Goal: Information Seeking & Learning: Learn about a topic

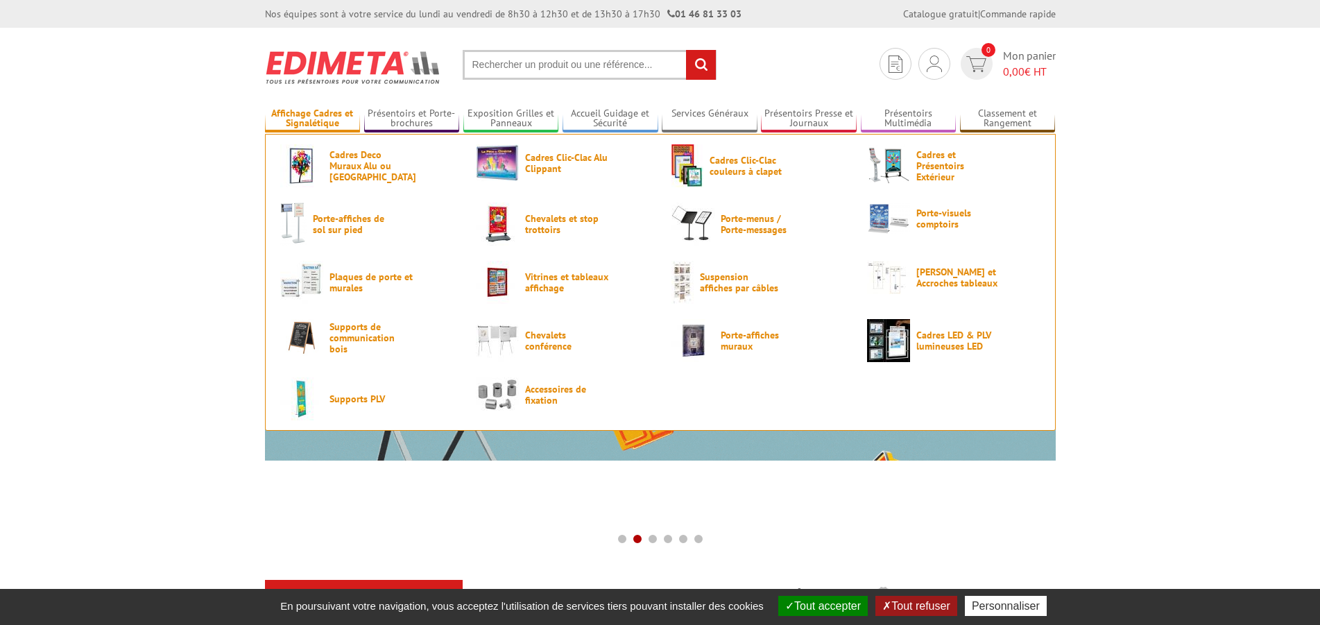
click at [333, 119] on link "Affichage Cadres et Signalétique" at bounding box center [313, 118] width 96 height 23
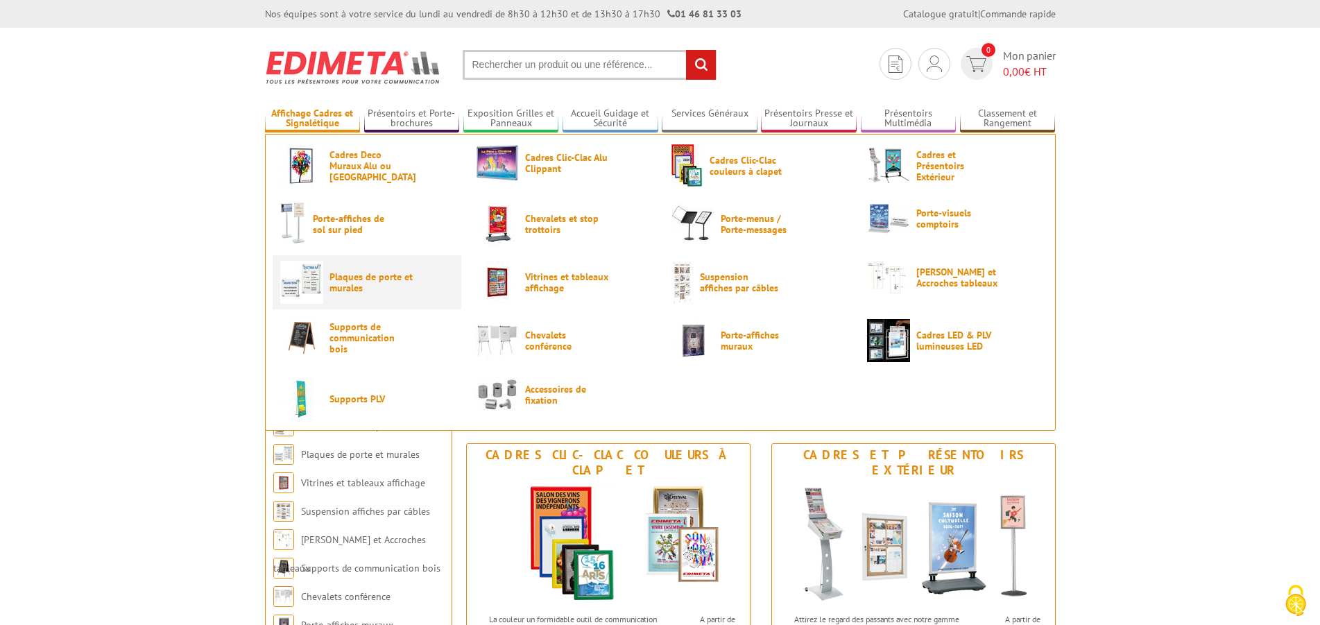
click at [346, 286] on span "Plaques de porte et murales" at bounding box center [370, 282] width 83 height 22
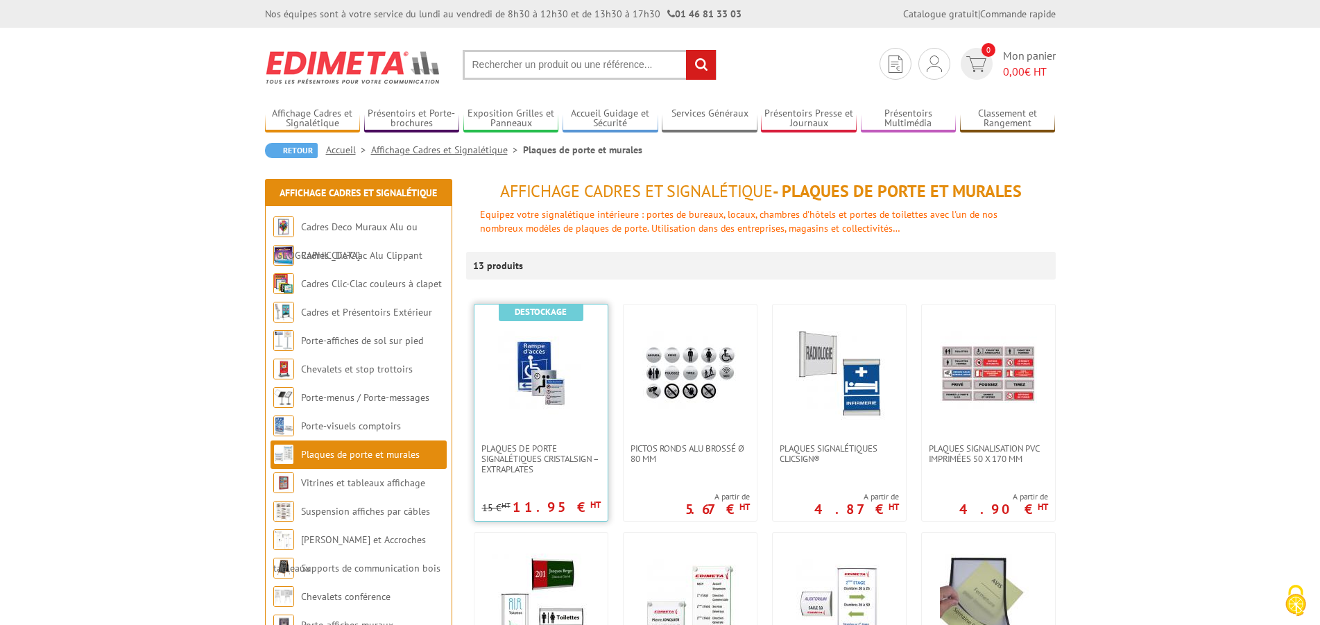
click at [529, 356] on img at bounding box center [540, 373] width 97 height 97
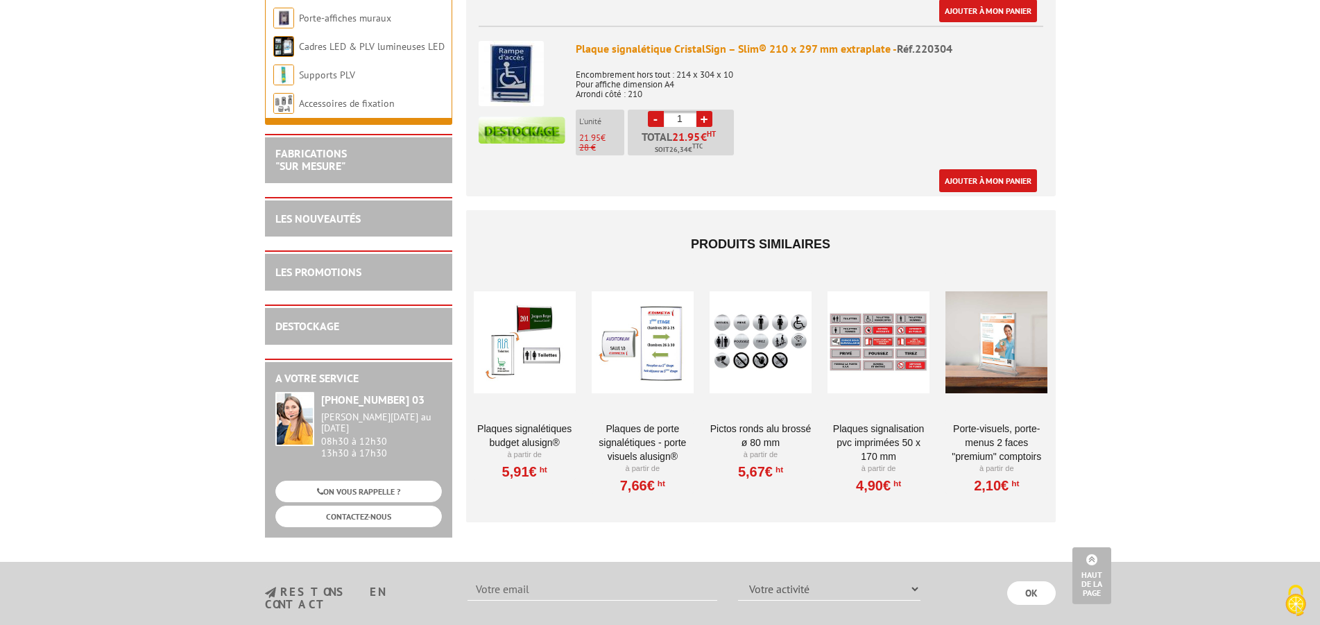
scroll to position [907, 0]
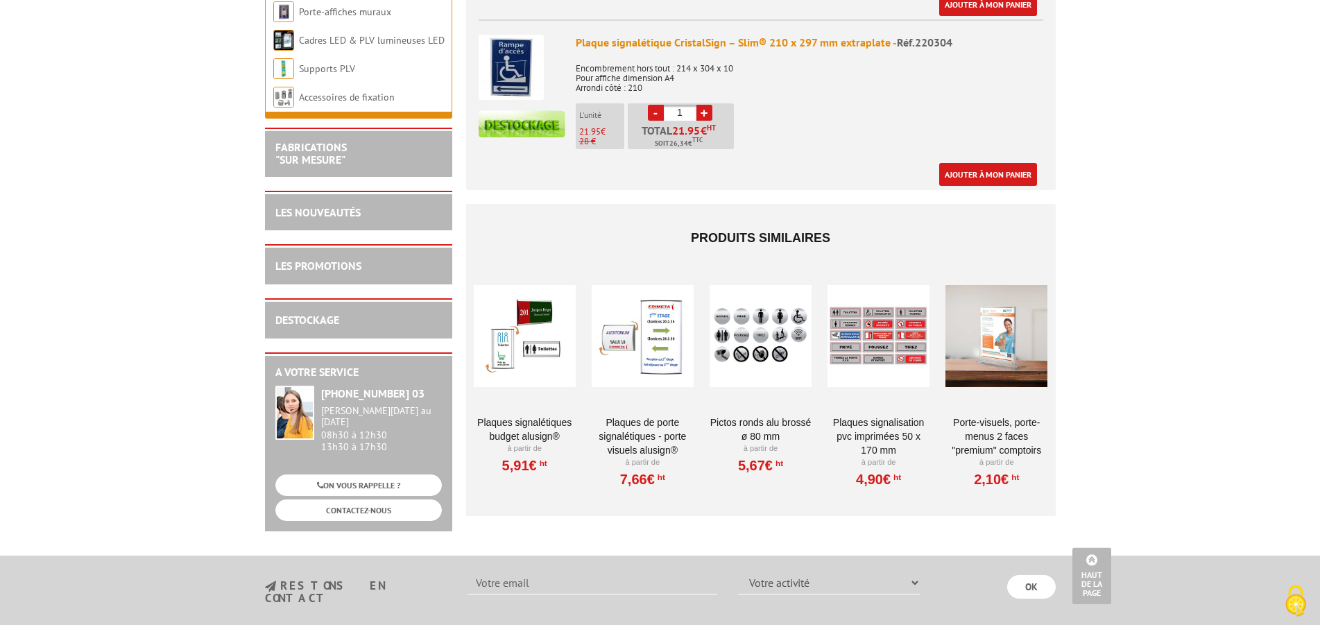
click at [655, 356] on div at bounding box center [642, 335] width 102 height 139
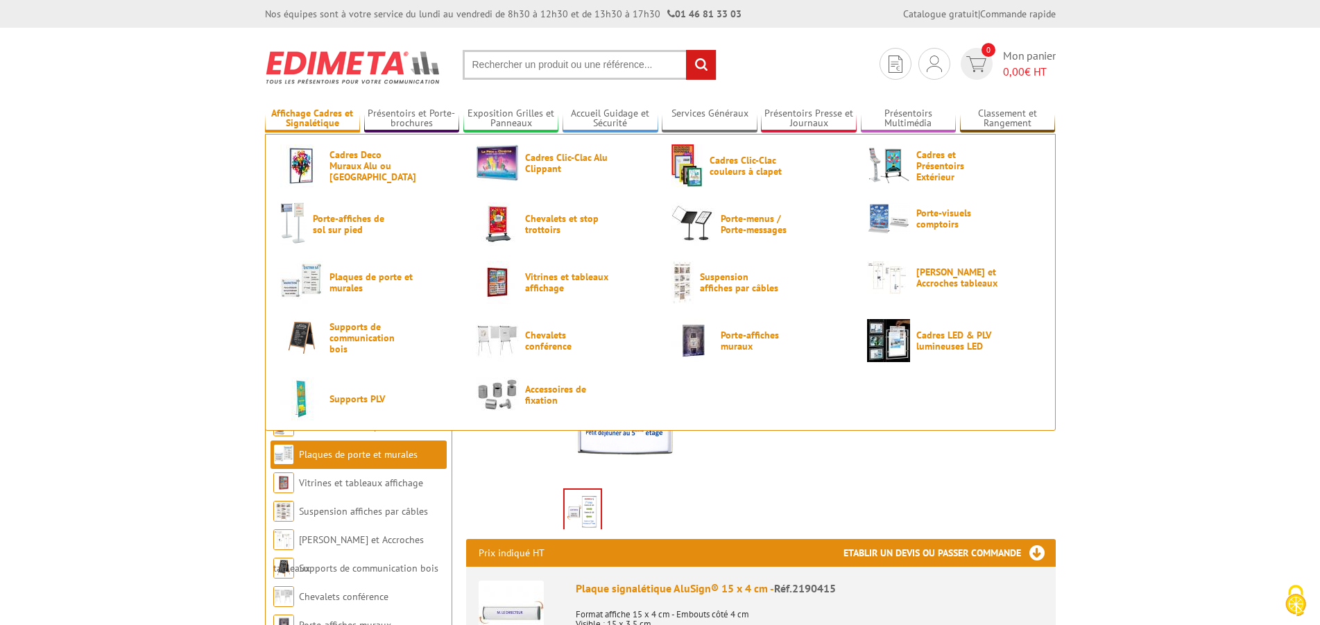
click at [308, 112] on link "Affichage Cadres et Signalétique" at bounding box center [313, 118] width 96 height 23
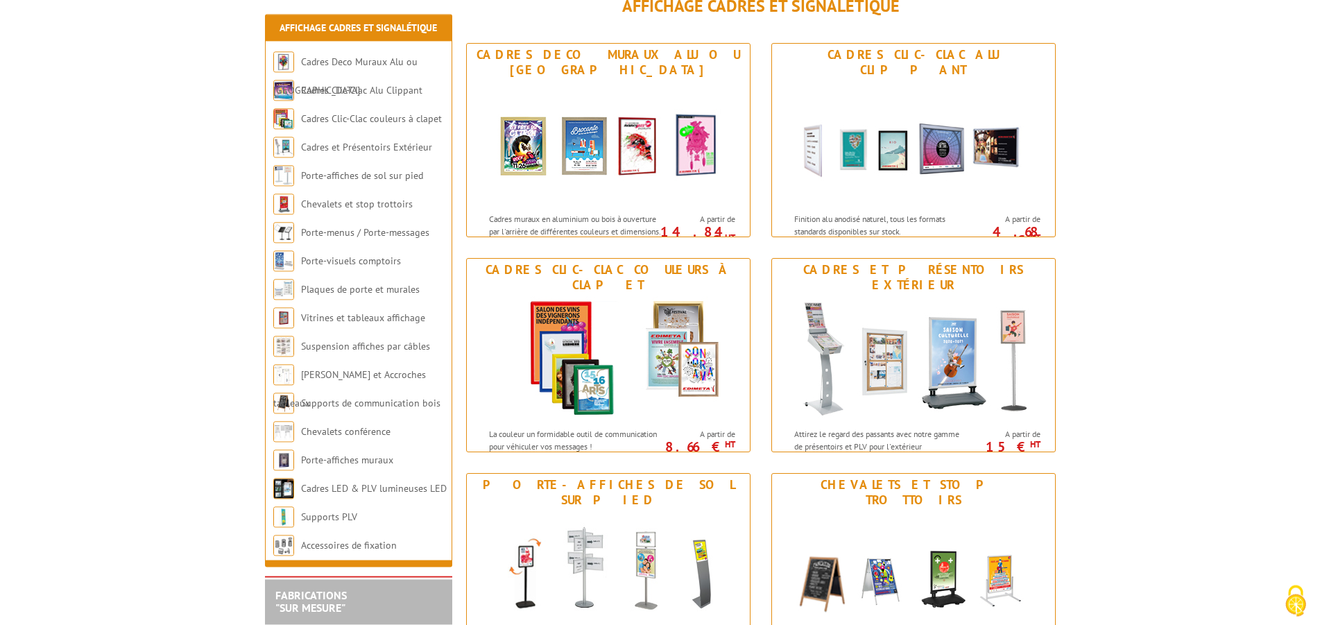
scroll to position [188, 0]
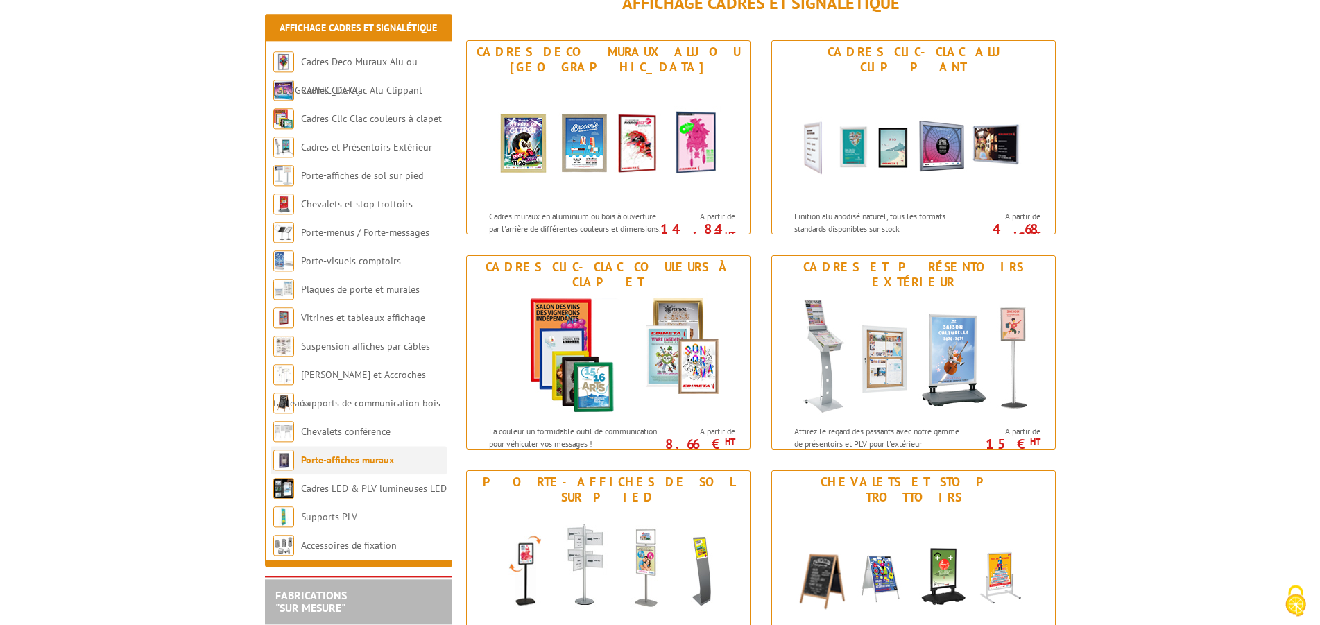
click at [345, 463] on link "Porte-affiches muraux" at bounding box center [347, 459] width 93 height 12
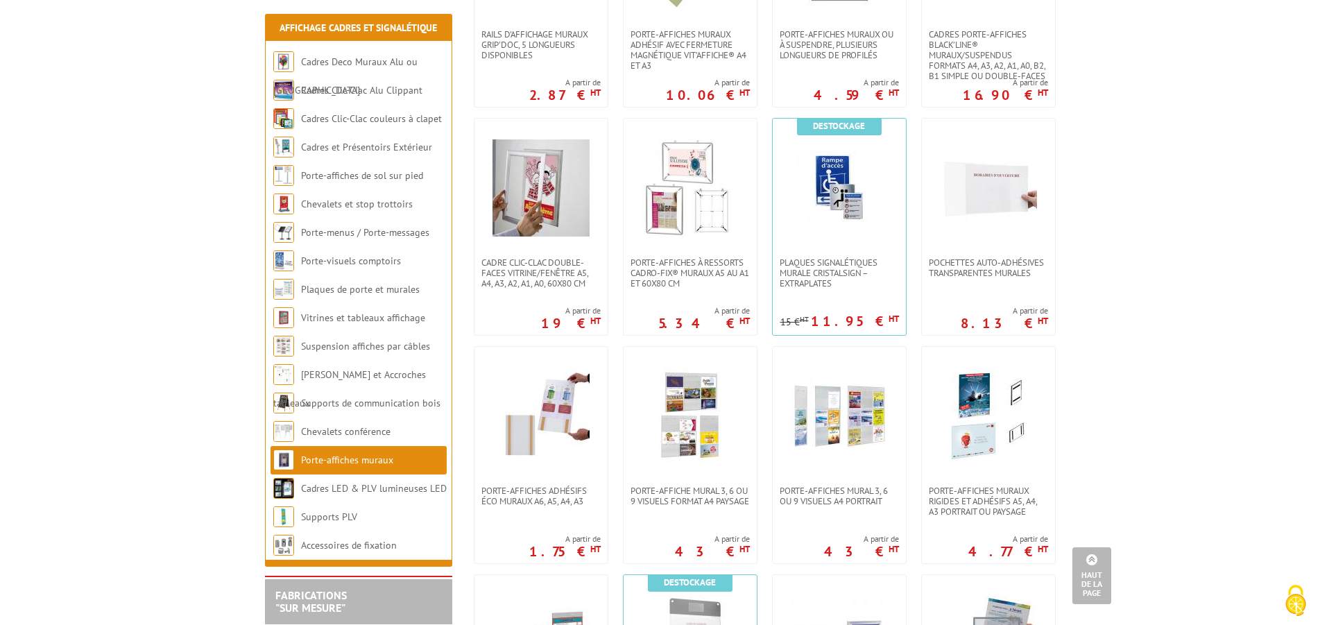
scroll to position [649, 0]
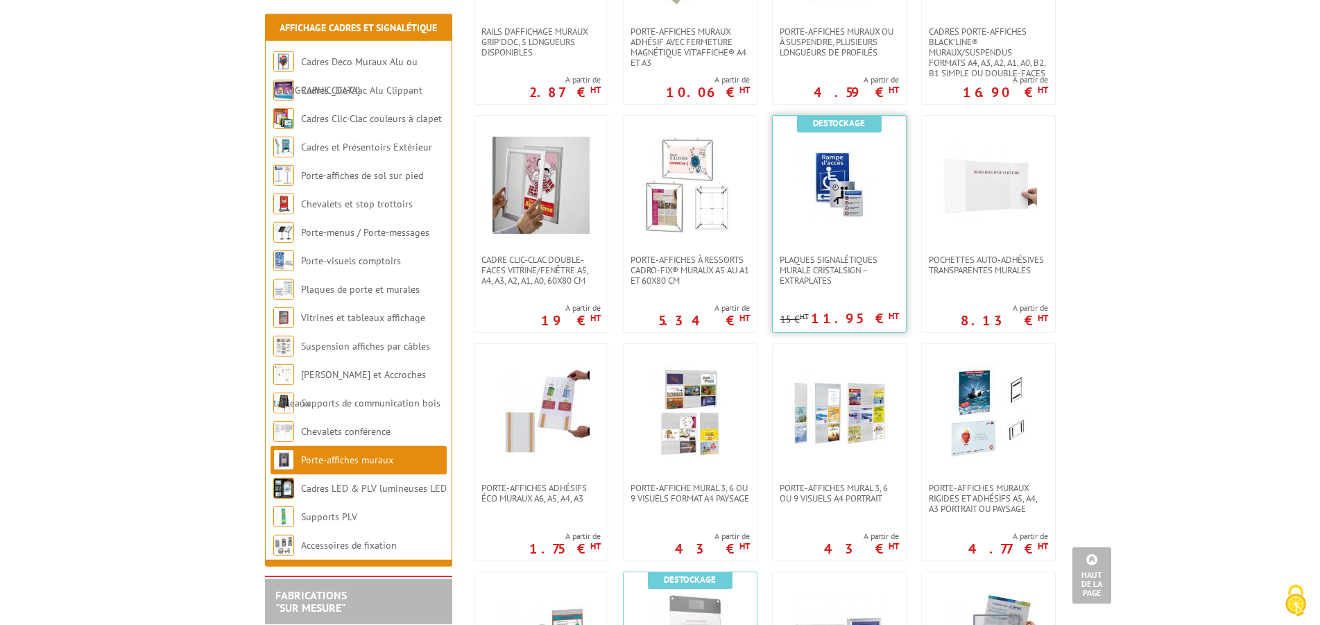
click at [842, 197] on img at bounding box center [838, 185] width 97 height 97
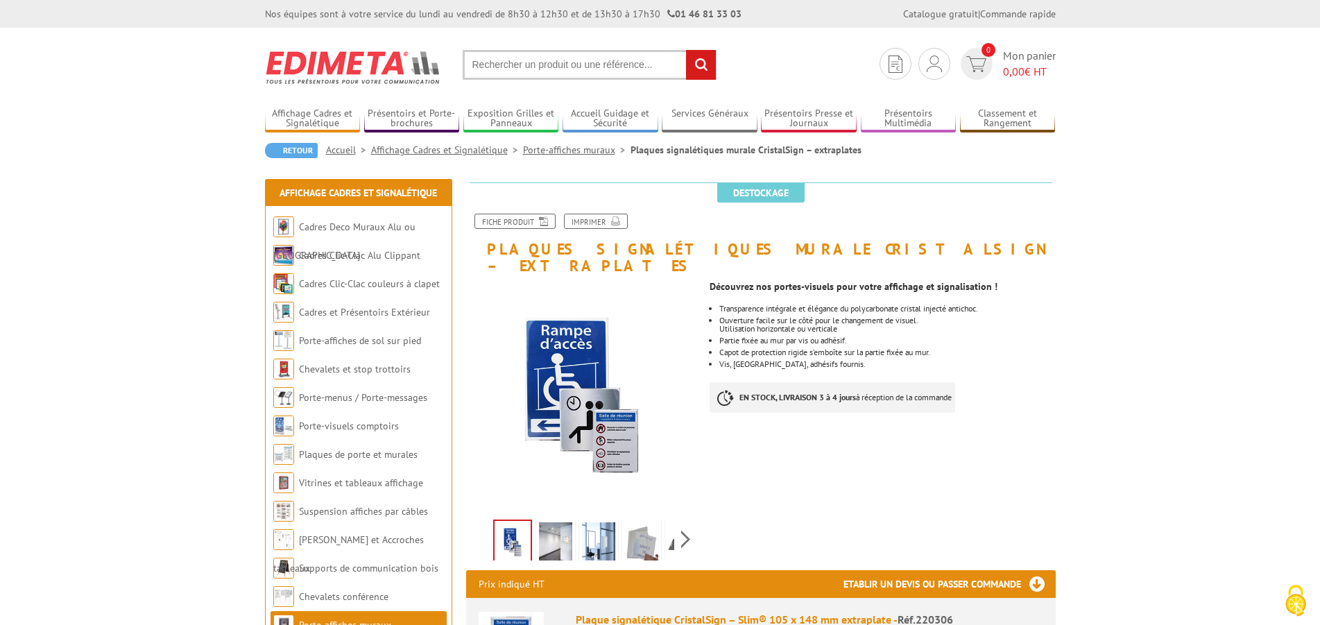
click at [509, 521] on img at bounding box center [512, 542] width 36 height 43
click at [551, 526] on img at bounding box center [555, 543] width 33 height 43
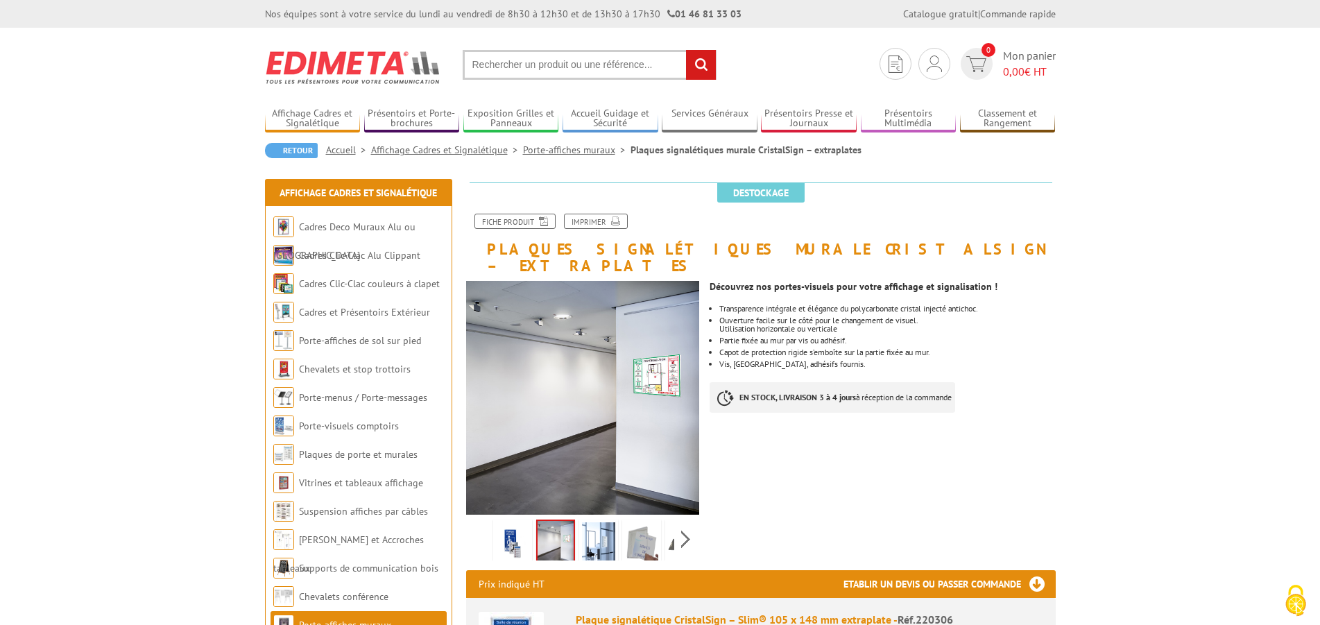
click at [602, 529] on img at bounding box center [598, 543] width 33 height 43
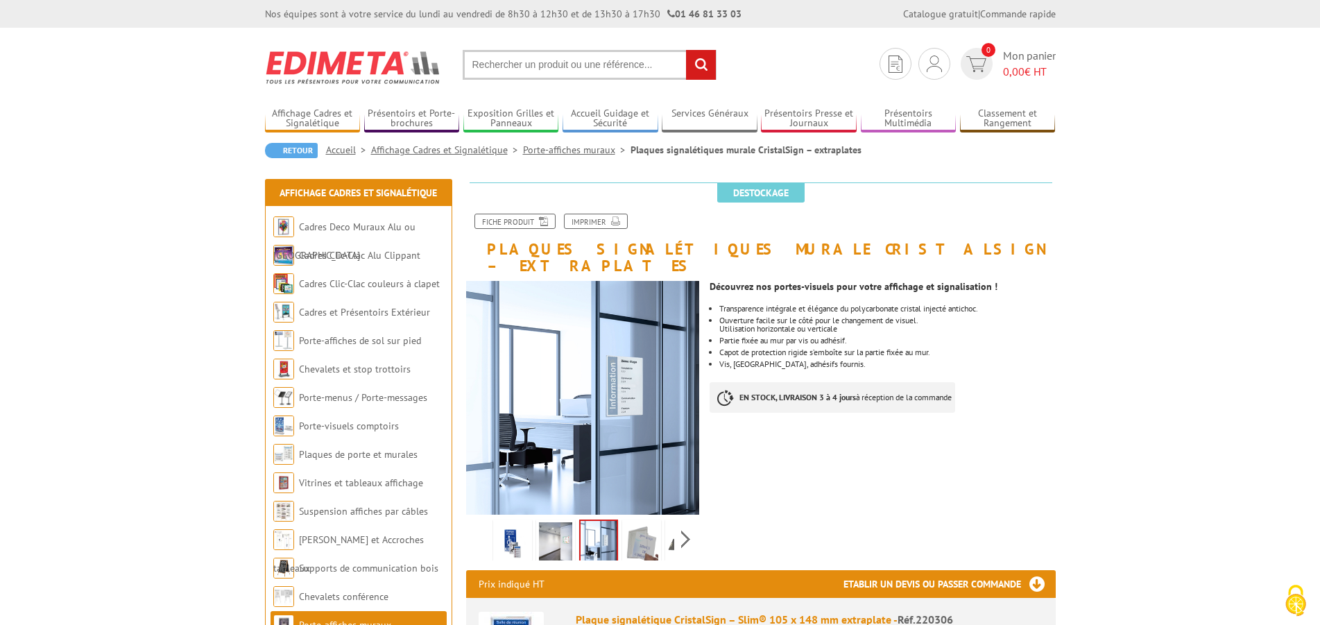
click at [641, 531] on img at bounding box center [641, 543] width 33 height 43
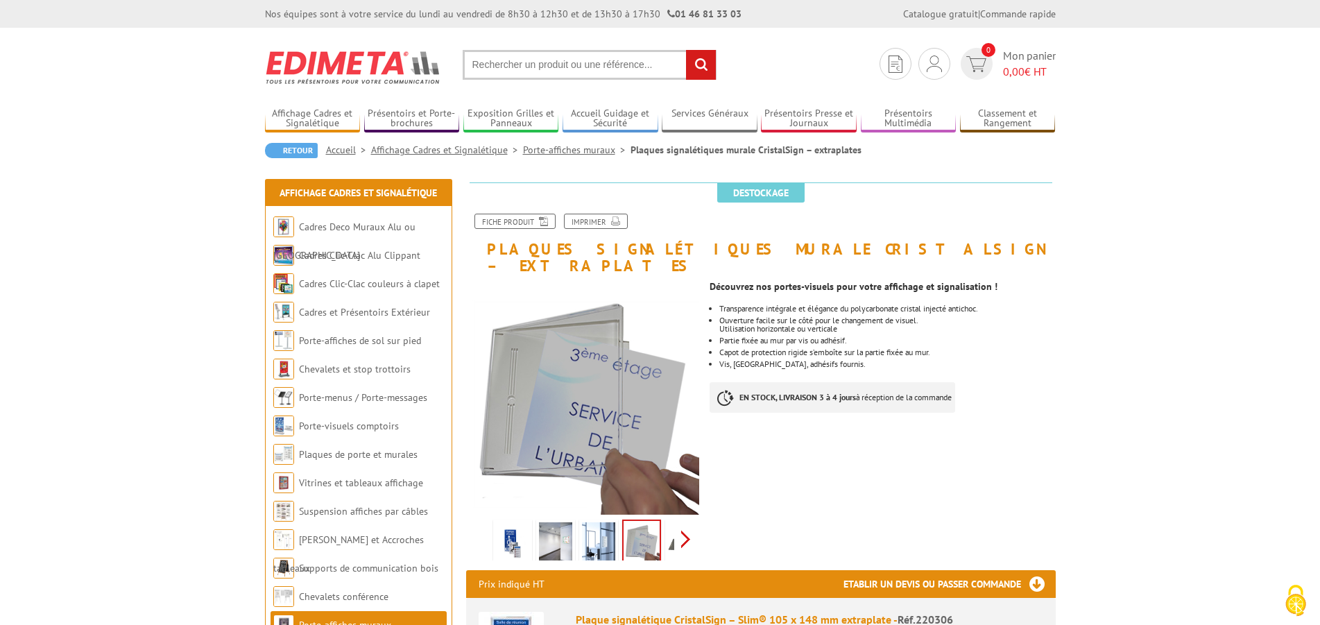
click at [681, 526] on div "Previous Next" at bounding box center [583, 538] width 234 height 49
click at [656, 528] on img at bounding box center [653, 543] width 33 height 43
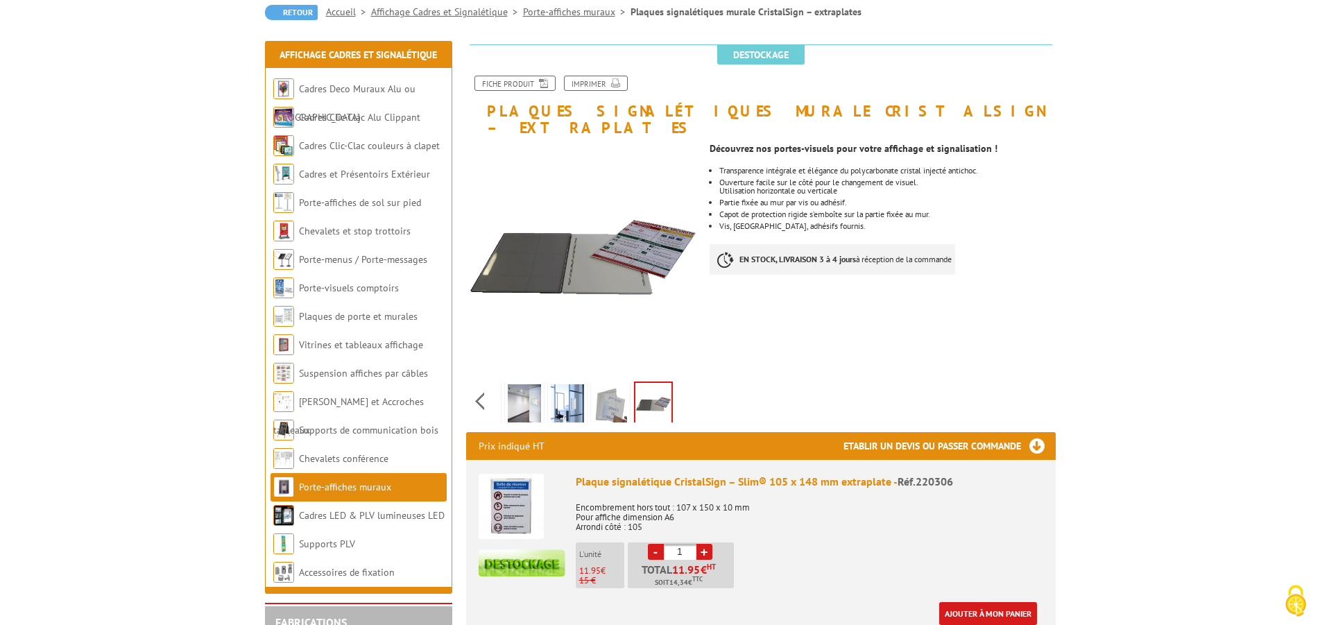
scroll to position [112, 0]
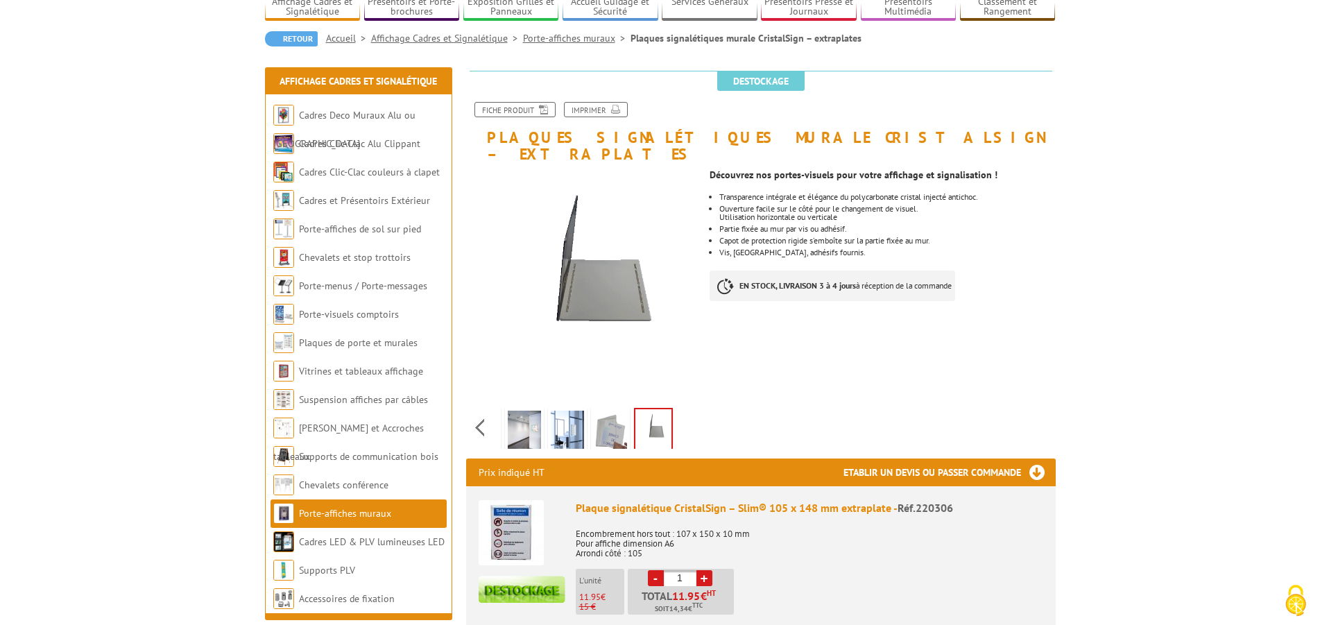
click at [772, 137] on h1 "Plaques signalétiques murale CristalSign – extraplates" at bounding box center [761, 117] width 610 height 92
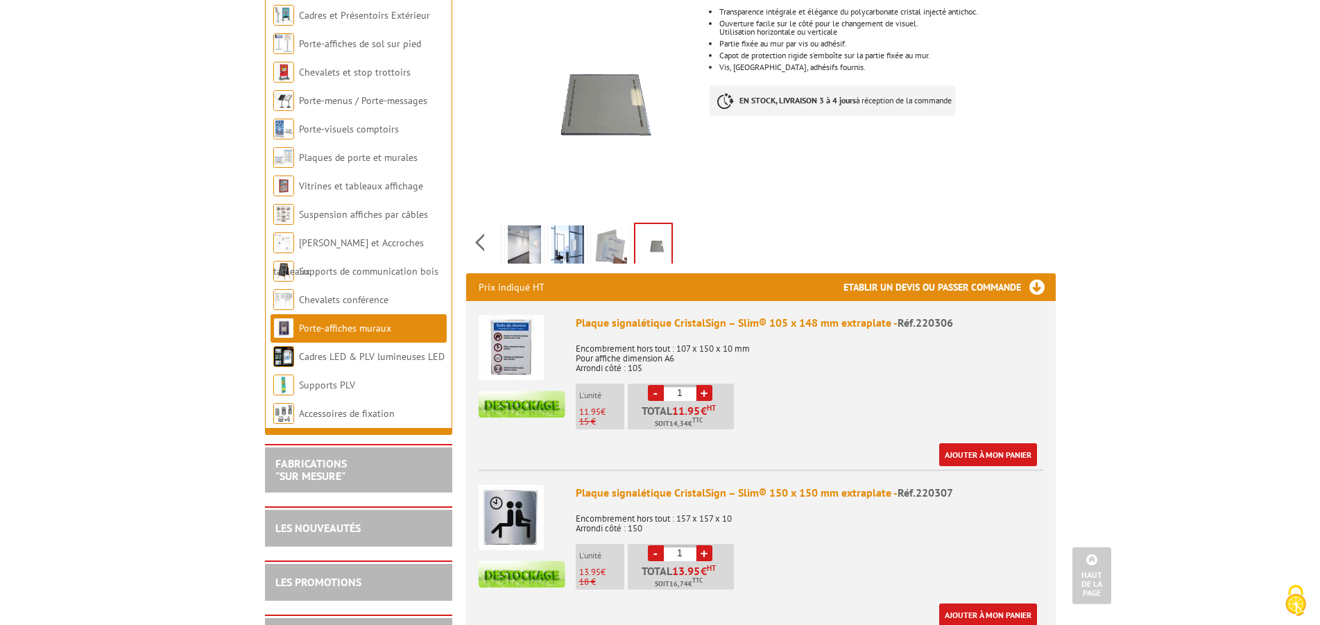
scroll to position [304, 0]
